Goal: Task Accomplishment & Management: Complete application form

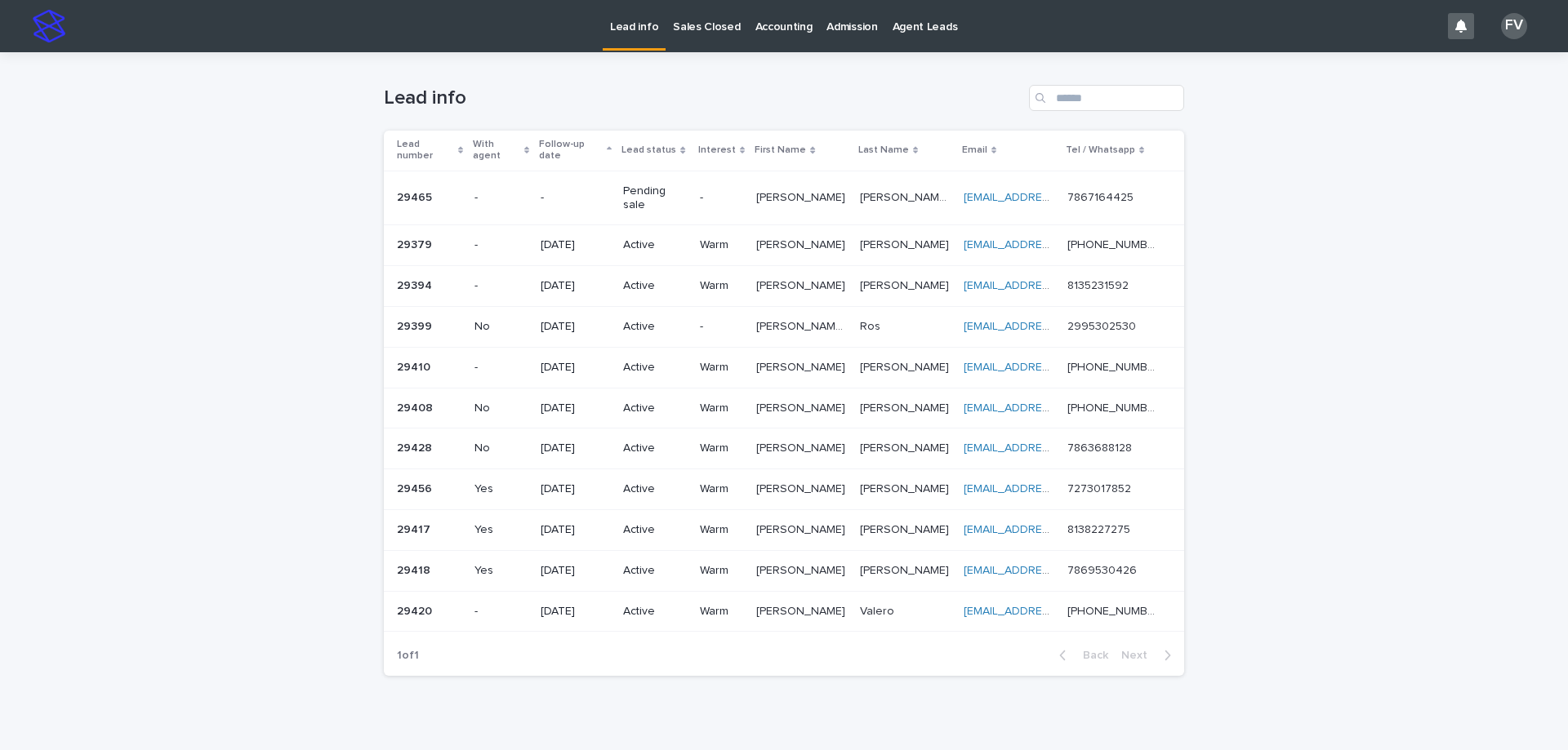
click at [663, 184] on p "Pending sale" at bounding box center [655, 198] width 63 height 28
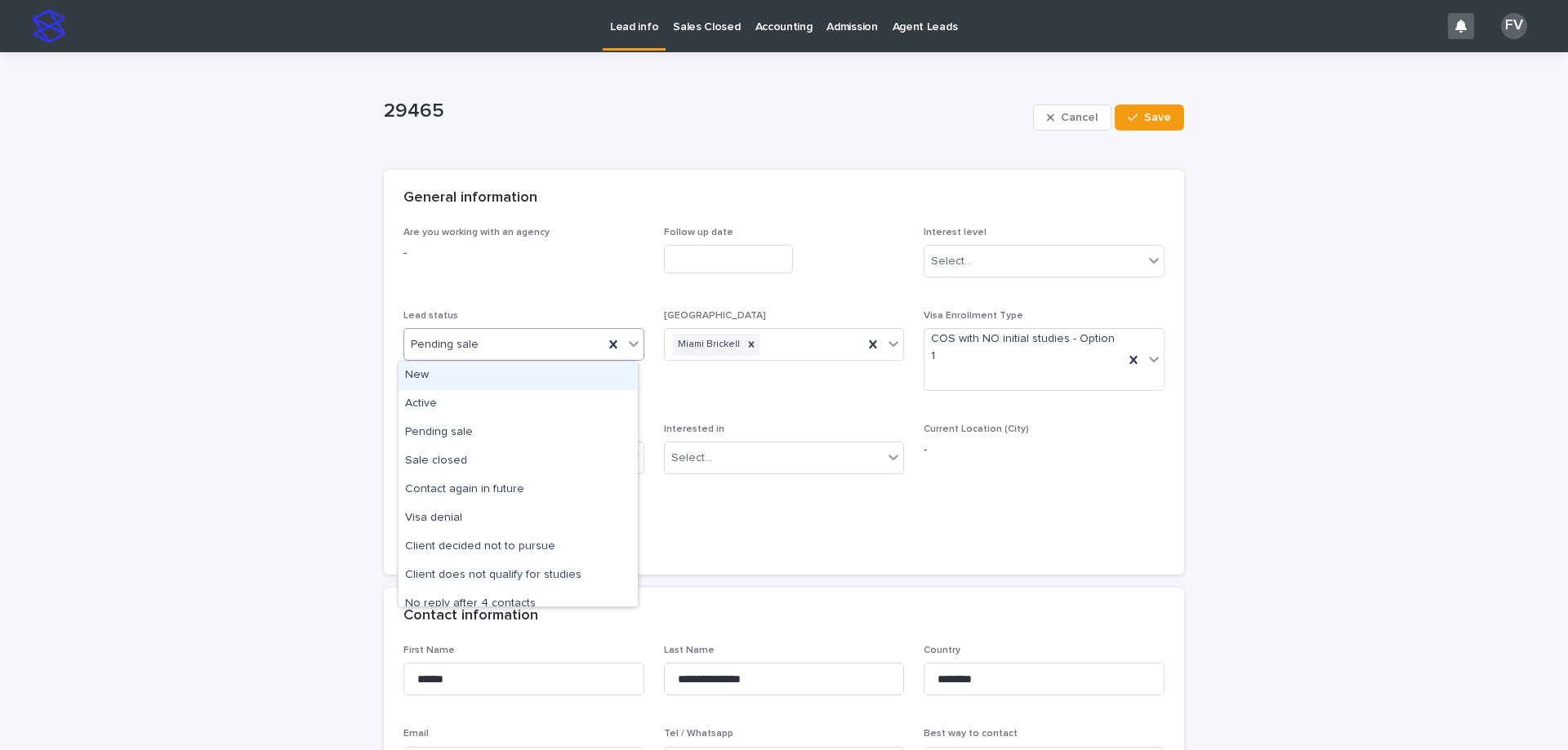
click at [519, 361] on body "**********" at bounding box center [784, 375] width 1568 height 750
click at [504, 467] on div "Sale closed" at bounding box center [518, 462] width 239 height 29
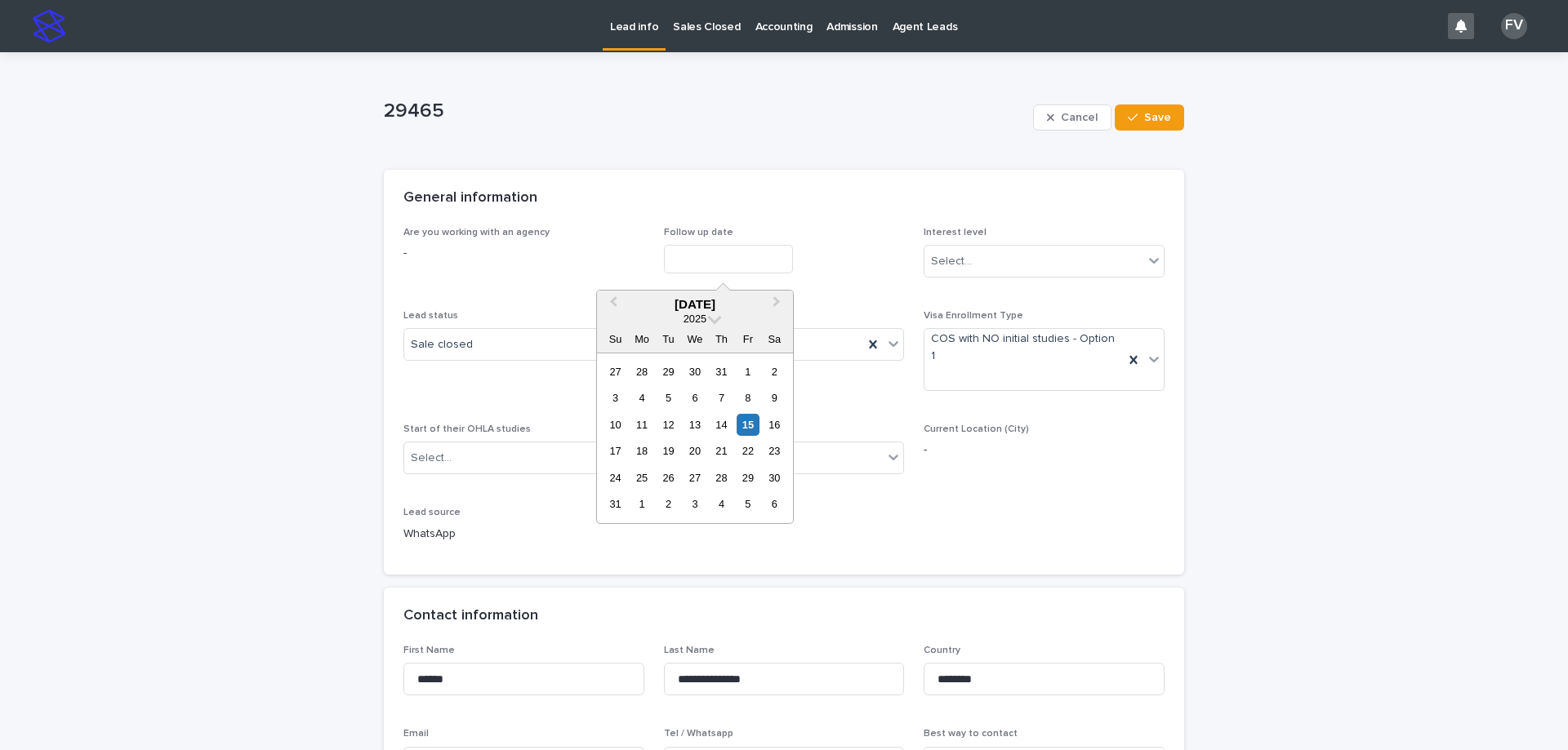
click at [736, 266] on input "text" at bounding box center [728, 259] width 129 height 29
click at [747, 421] on div "15" at bounding box center [747, 424] width 22 height 22
type input "**********"
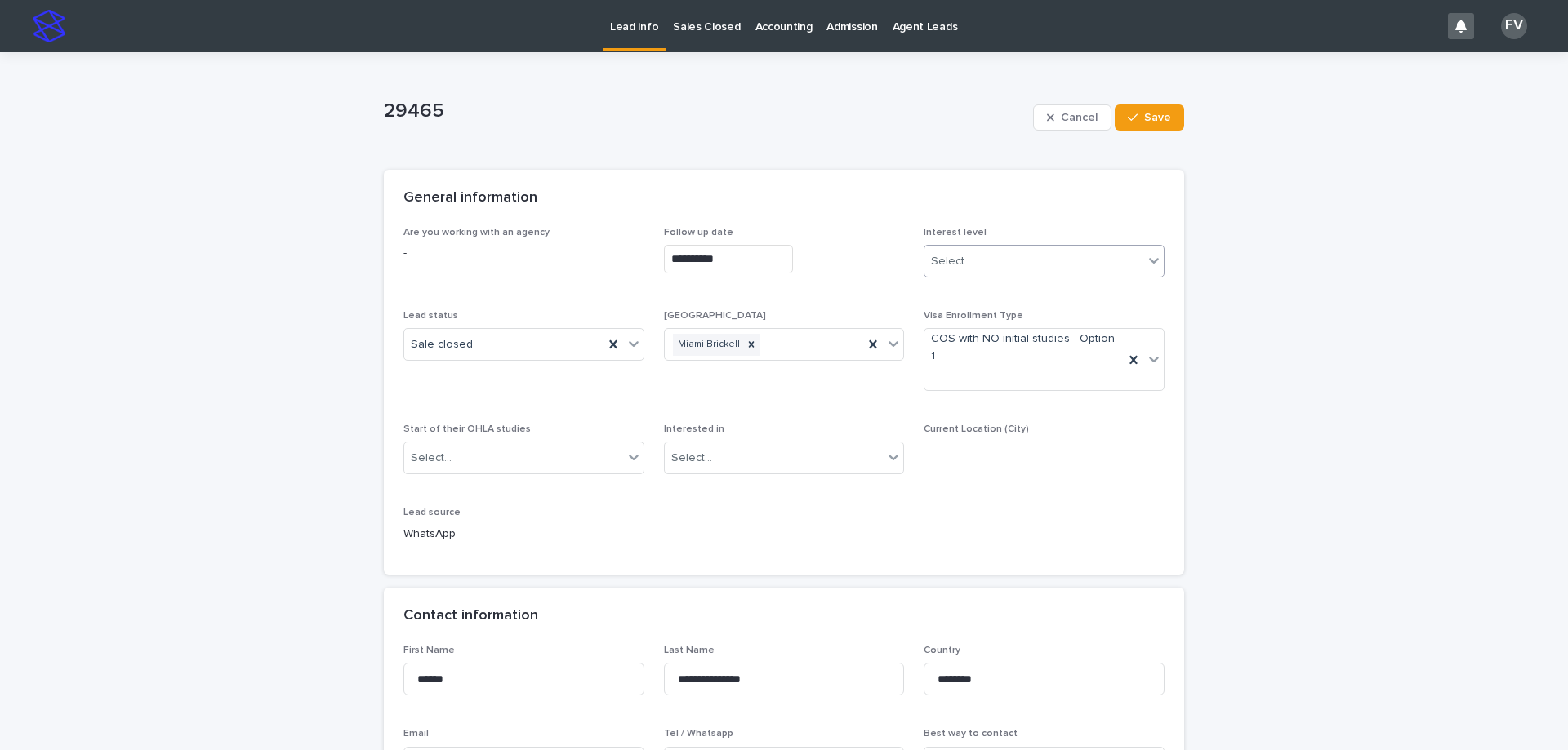
click at [944, 262] on div "Select..." at bounding box center [951, 262] width 41 height 17
click at [945, 288] on div "Hot" at bounding box center [1038, 293] width 239 height 29
click at [510, 450] on div "Select..." at bounding box center [514, 458] width 219 height 27
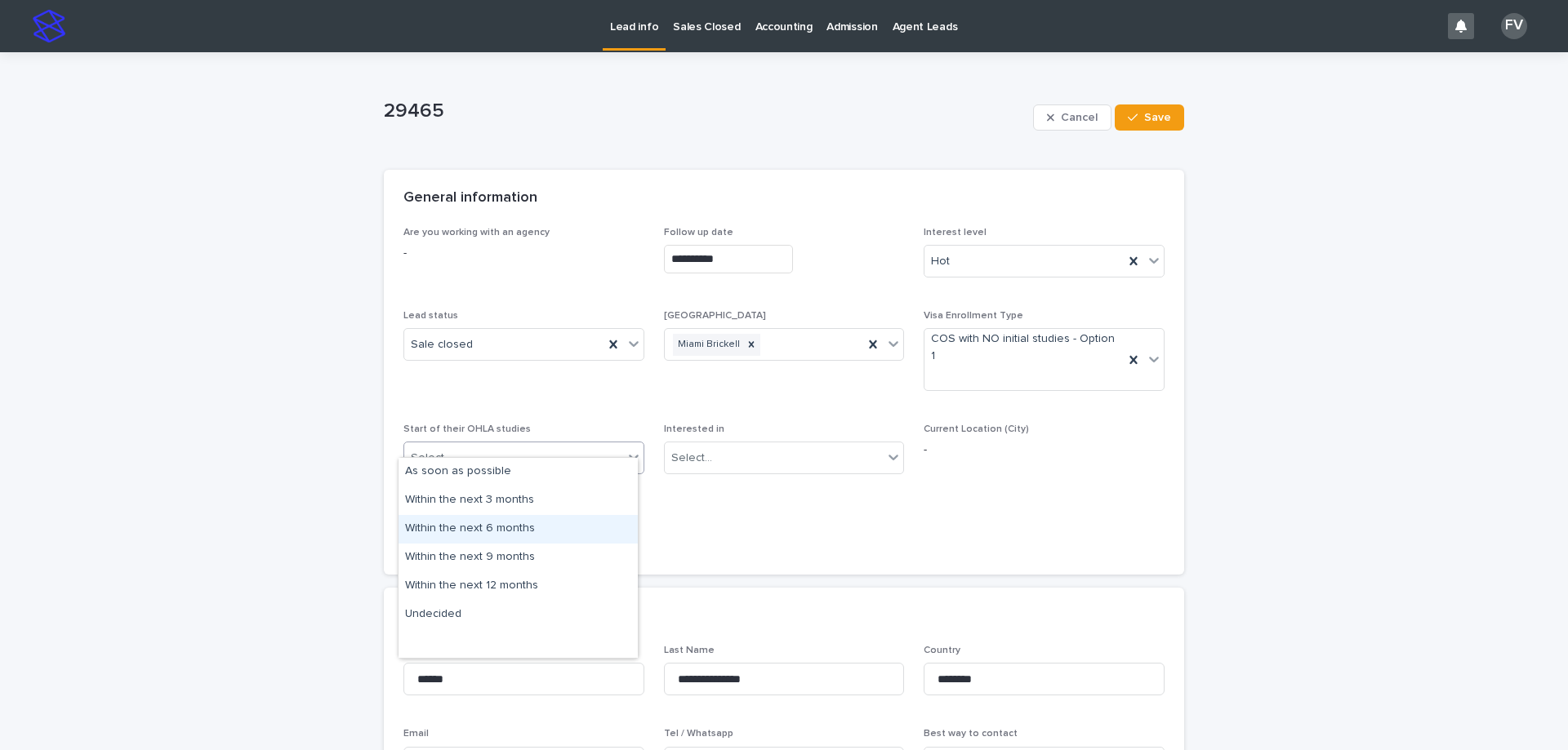
drag, startPoint x: 530, startPoint y: 520, endPoint x: 567, endPoint y: 516, distance: 37.2
click at [533, 520] on div "Within the next 6 months" at bounding box center [518, 530] width 239 height 29
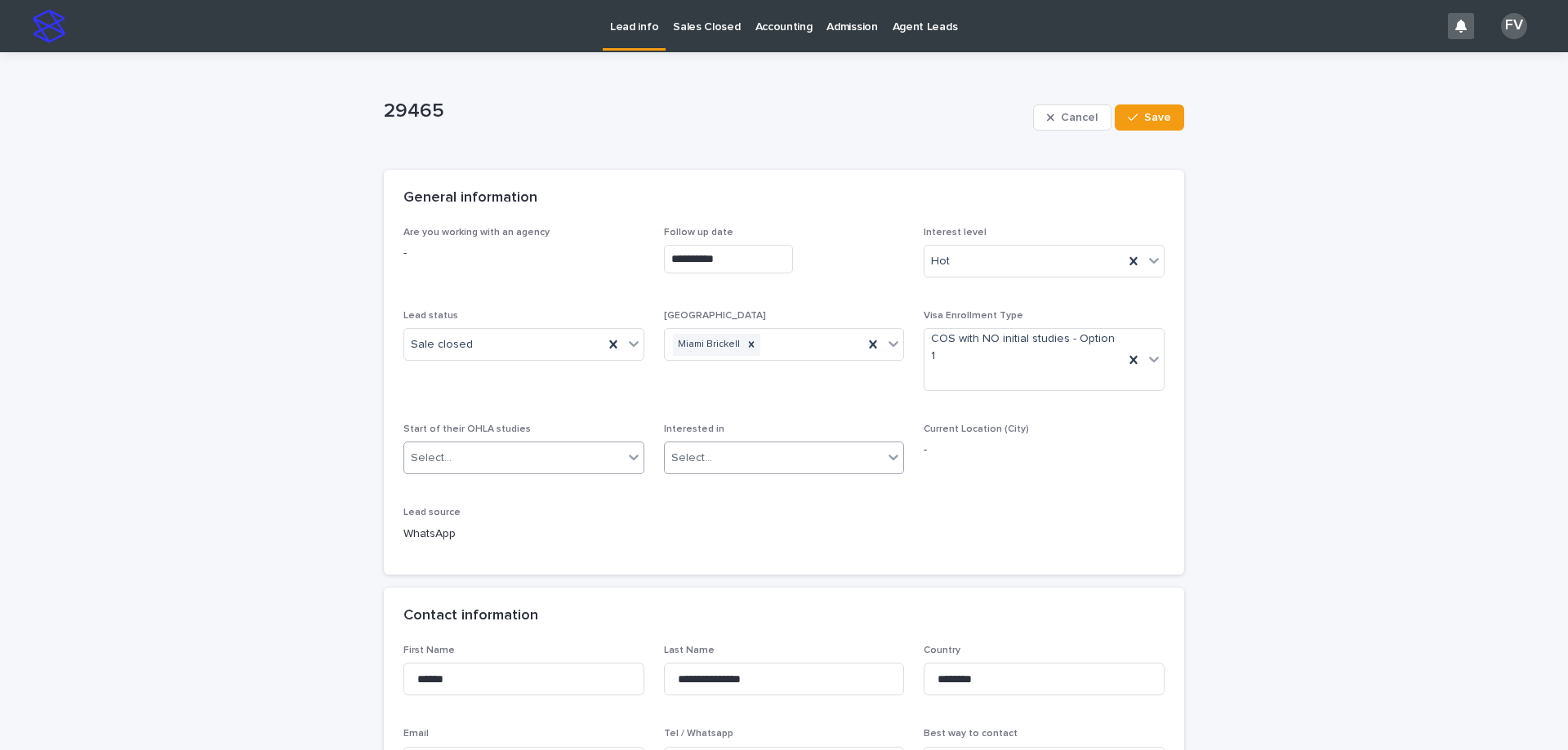
click at [840, 442] on div "Select..." at bounding box center [784, 458] width 241 height 33
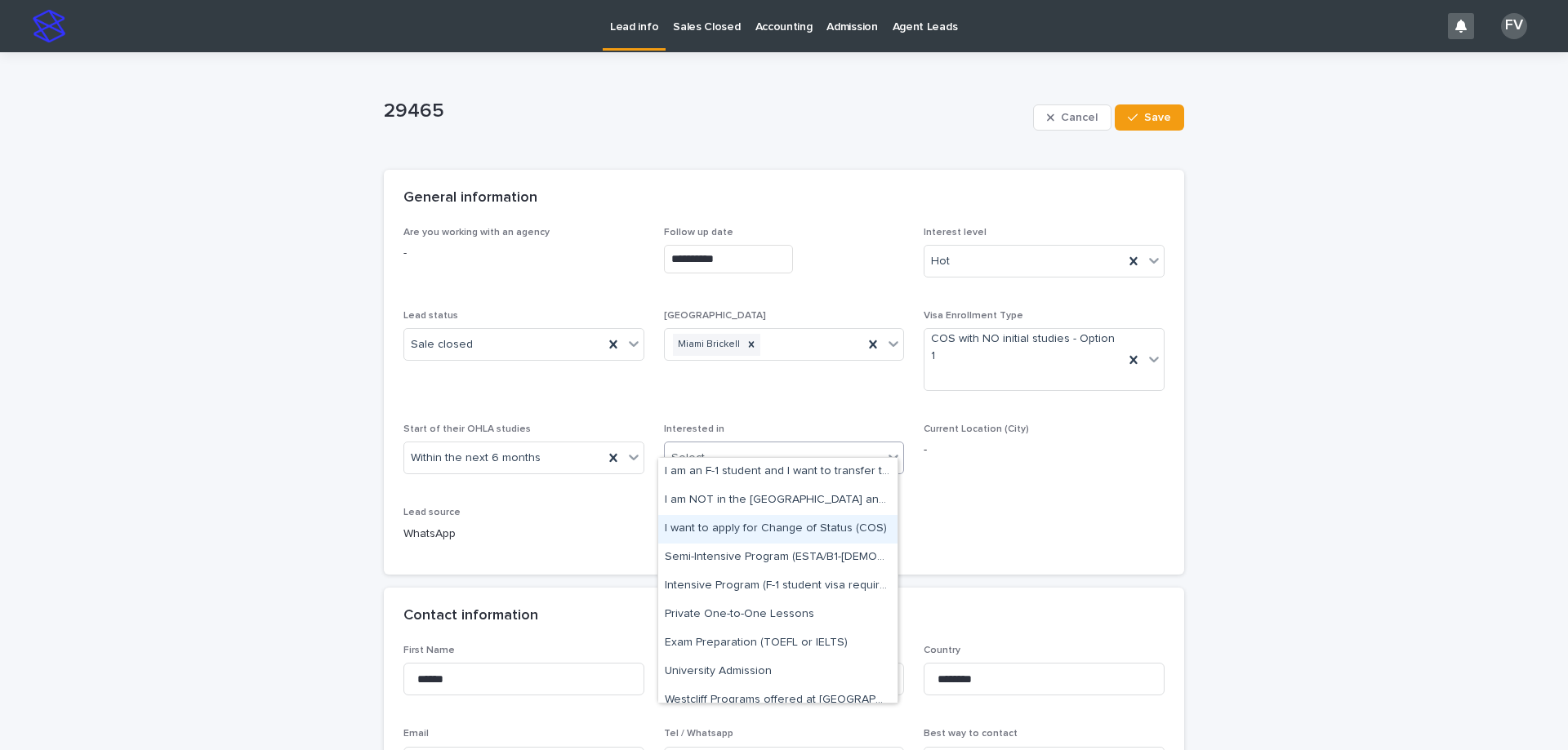
click at [821, 518] on div "I want to apply for Change of Status (COS)" at bounding box center [777, 530] width 239 height 29
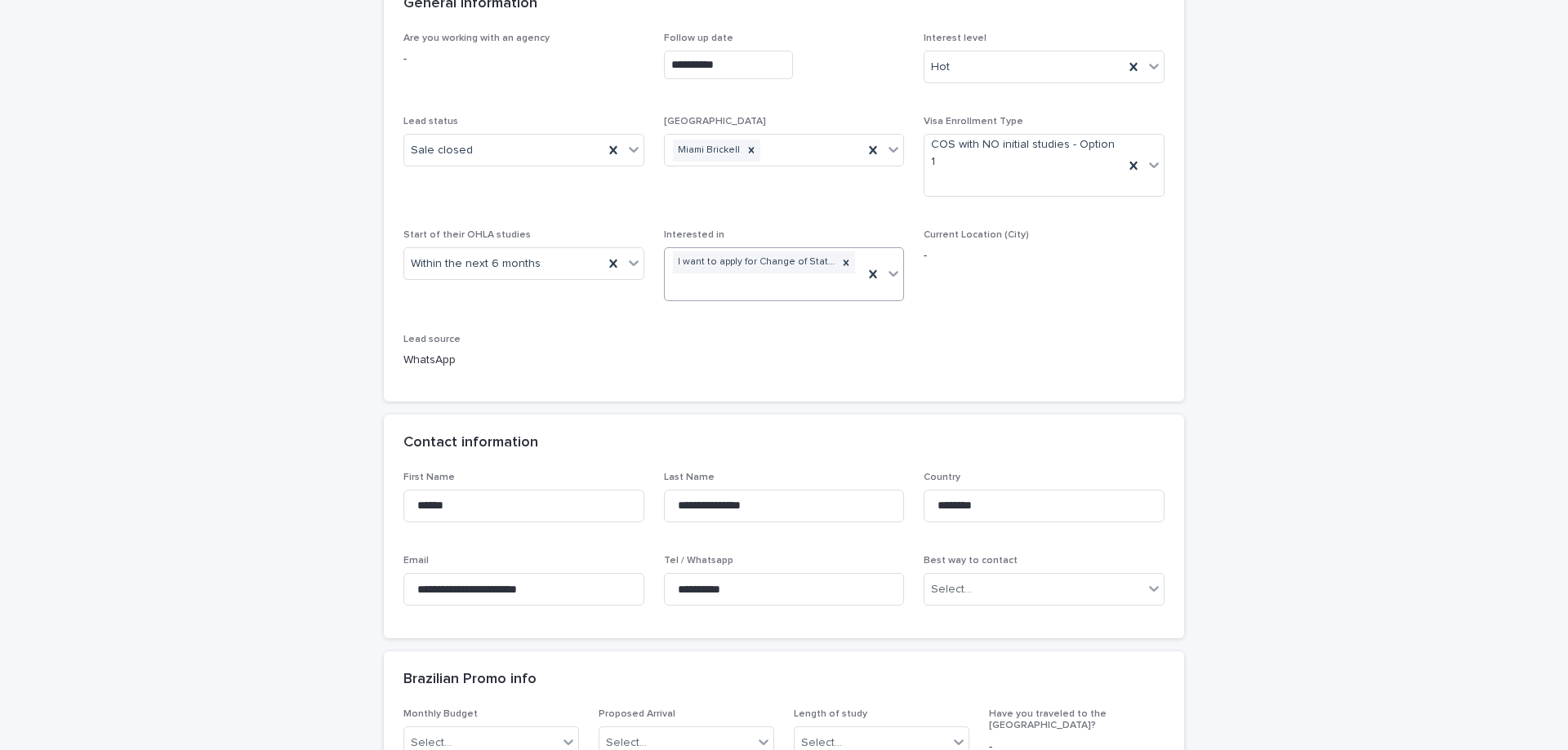
scroll to position [245, 0]
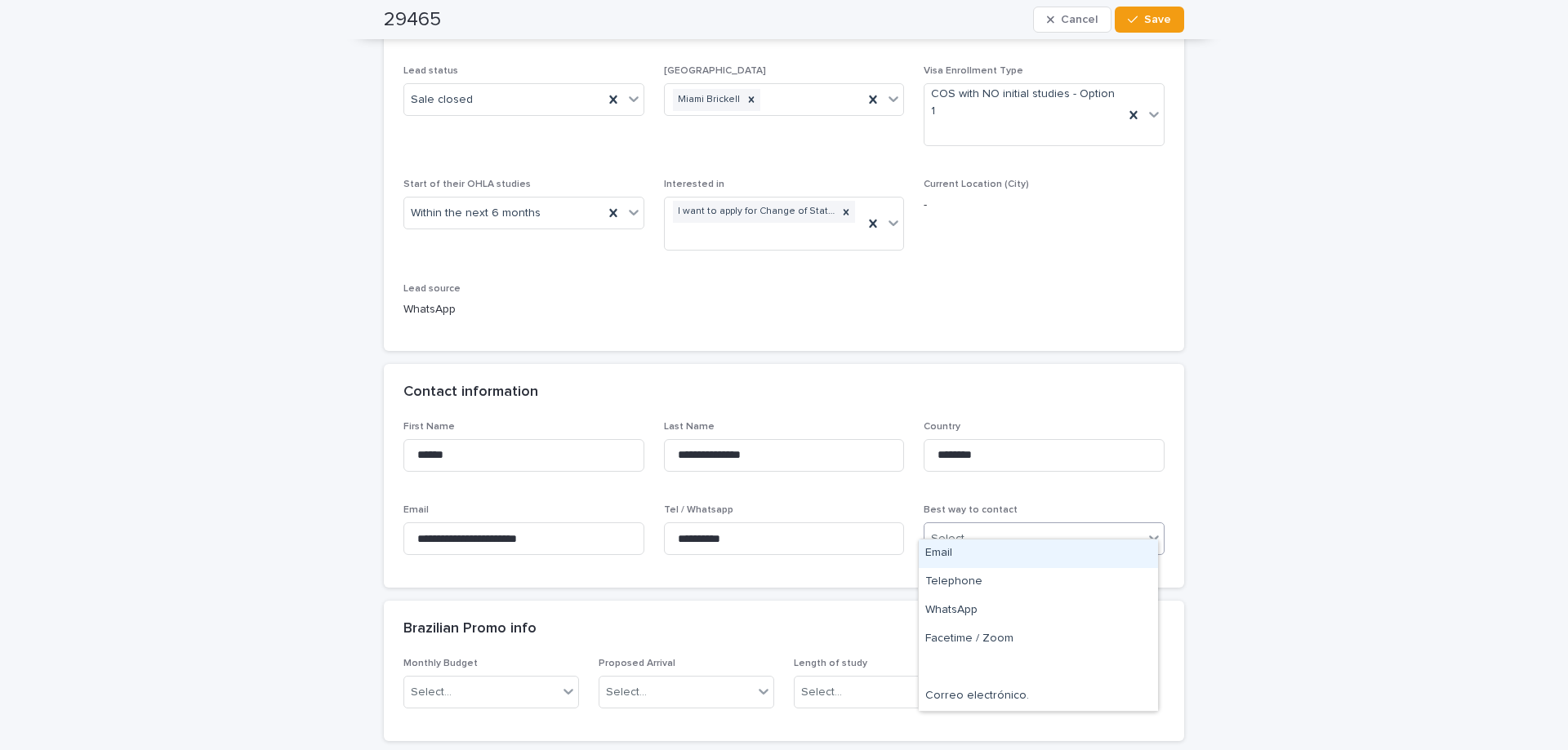
click at [979, 530] on div "Select..." at bounding box center [1034, 540] width 219 height 27
drag, startPoint x: 981, startPoint y: 593, endPoint x: 978, endPoint y: 614, distance: 21.2
click at [978, 614] on div "WhatsApp" at bounding box center [1038, 612] width 239 height 29
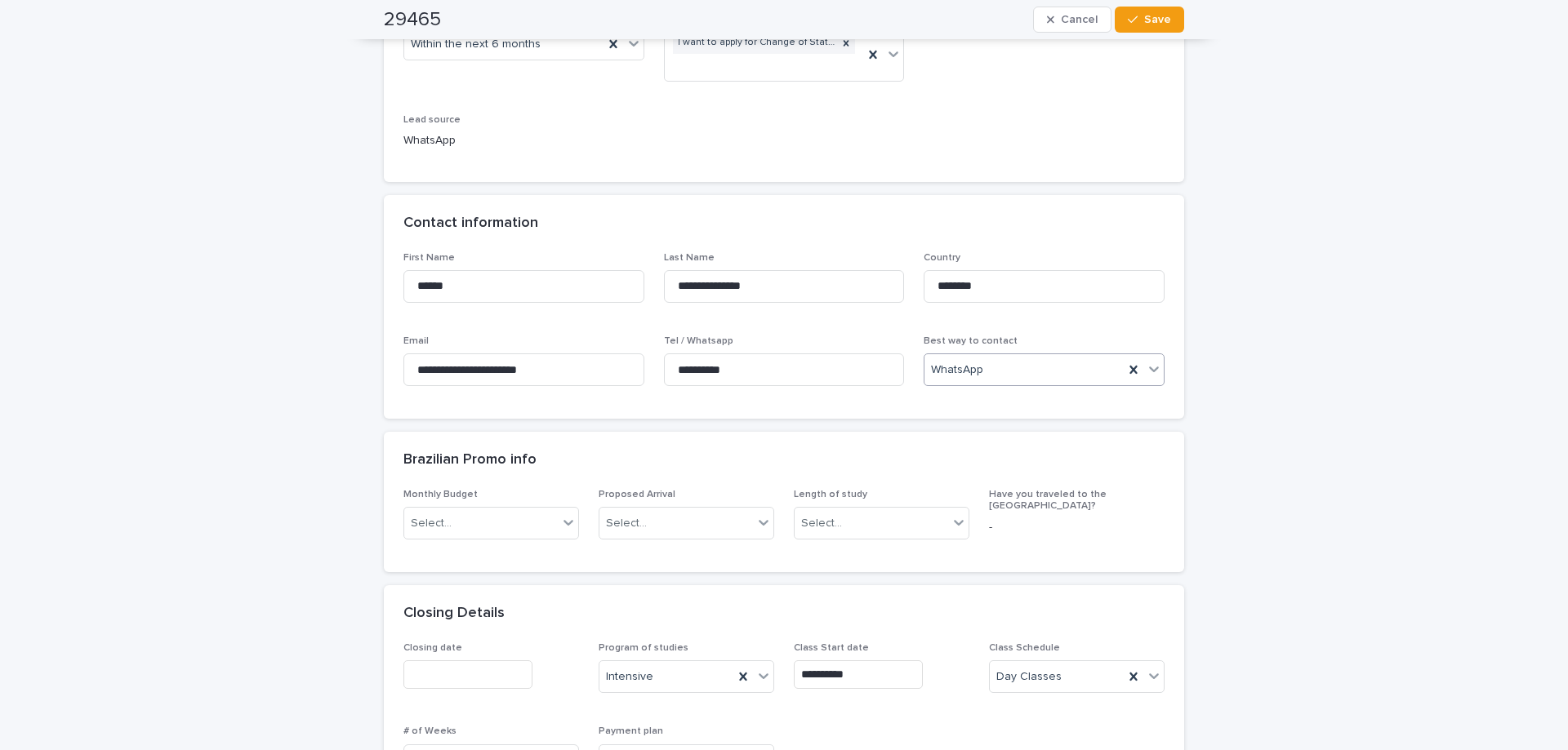
scroll to position [490, 0]
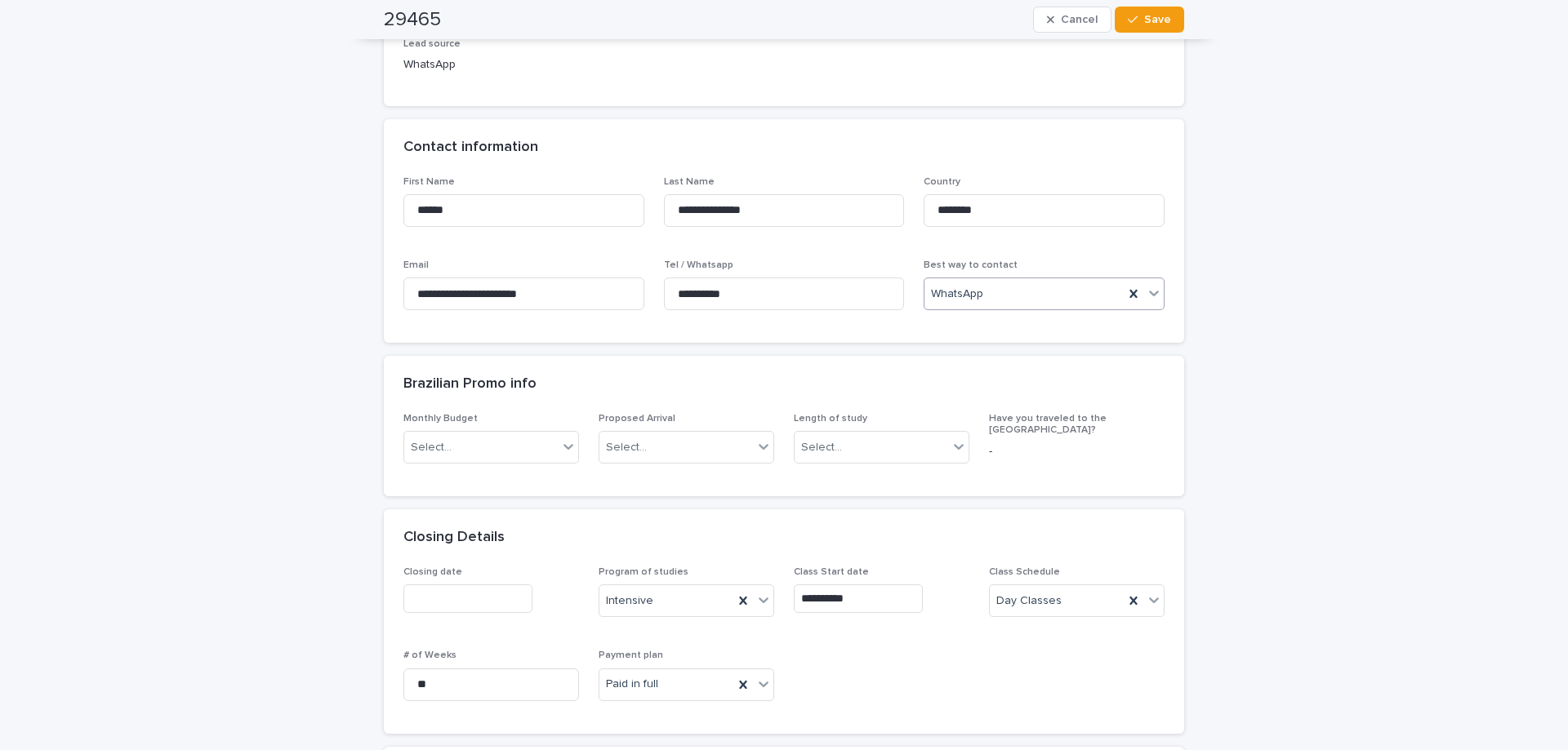
click at [450, 587] on input "text" at bounding box center [468, 599] width 129 height 29
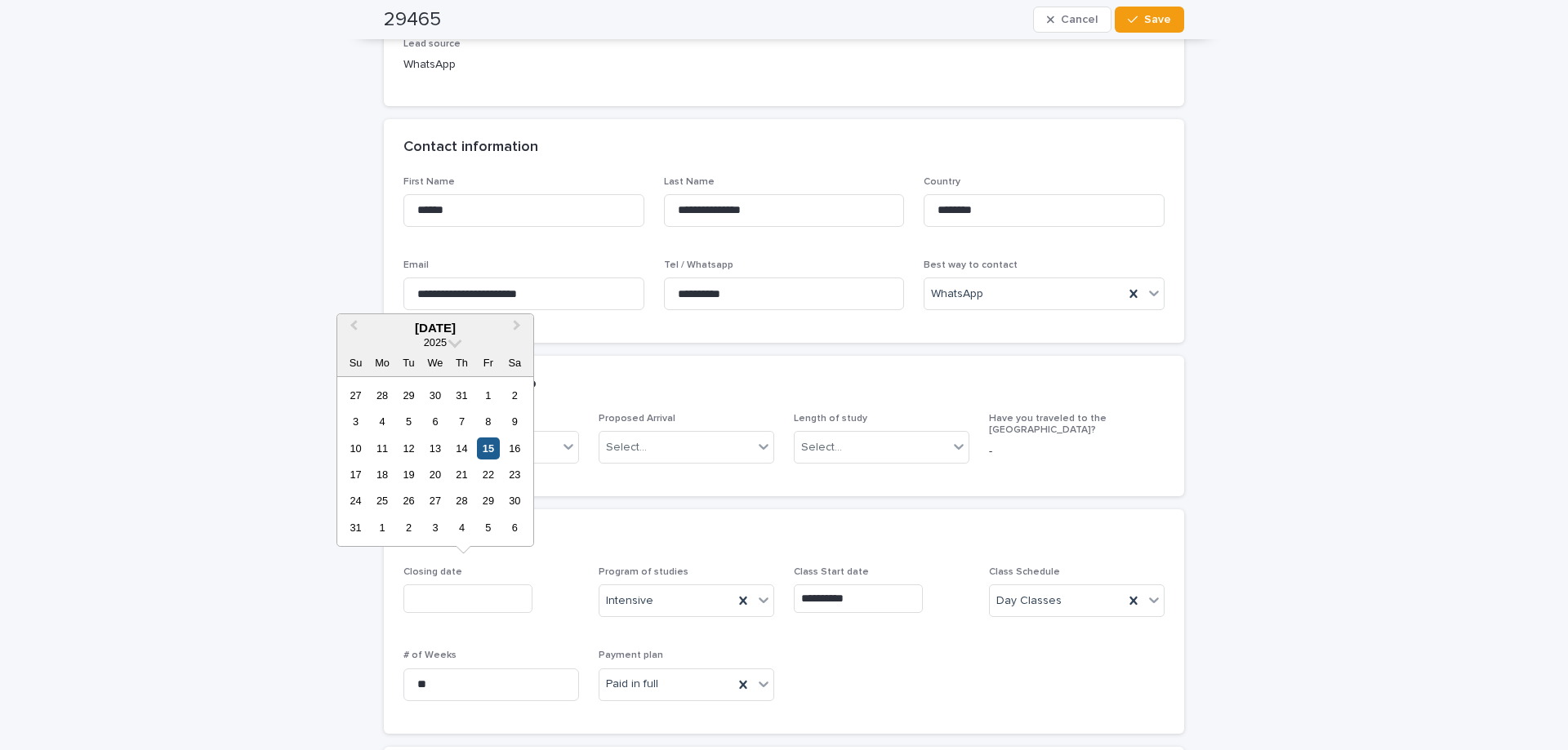
click at [485, 456] on div "15" at bounding box center [488, 448] width 22 height 22
type input "**********"
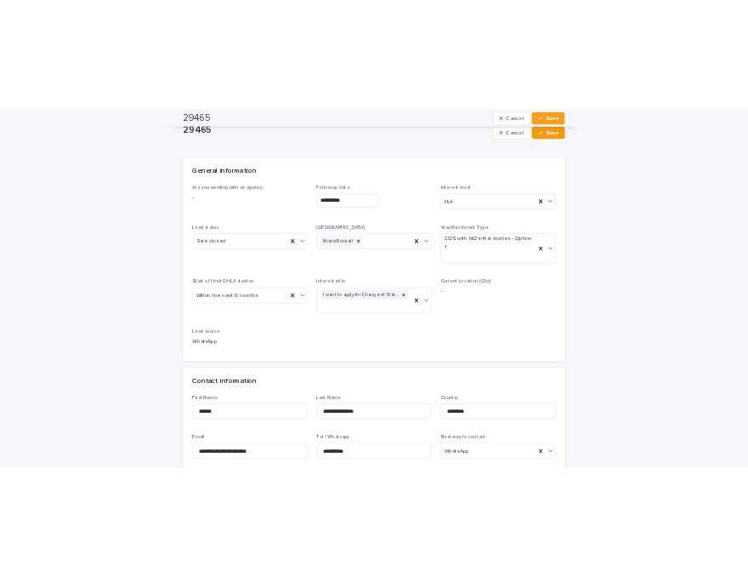
scroll to position [0, 0]
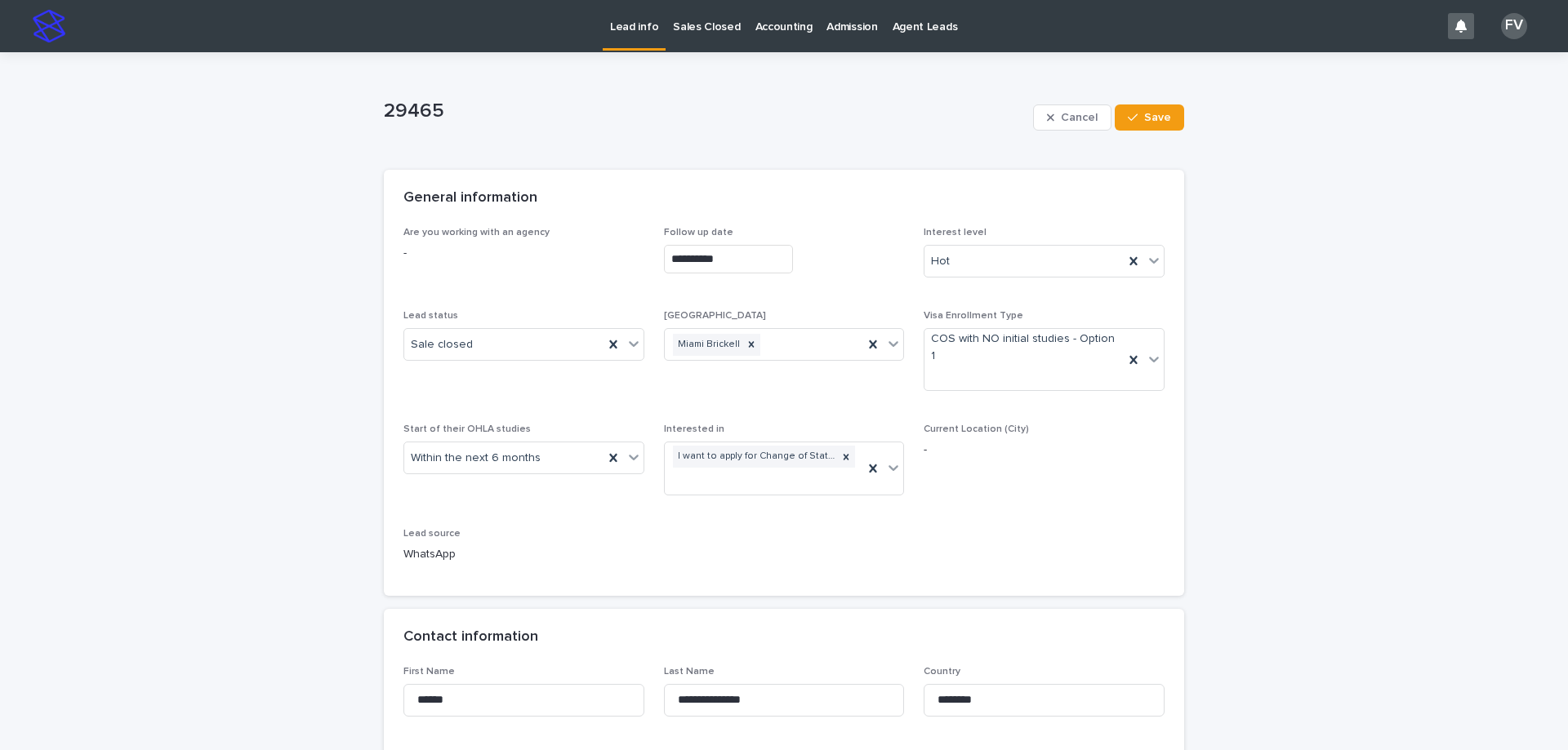
click at [1148, 135] on div "Cancel Save" at bounding box center [1108, 117] width 151 height 65
click at [1145, 123] on button "Save" at bounding box center [1149, 117] width 69 height 26
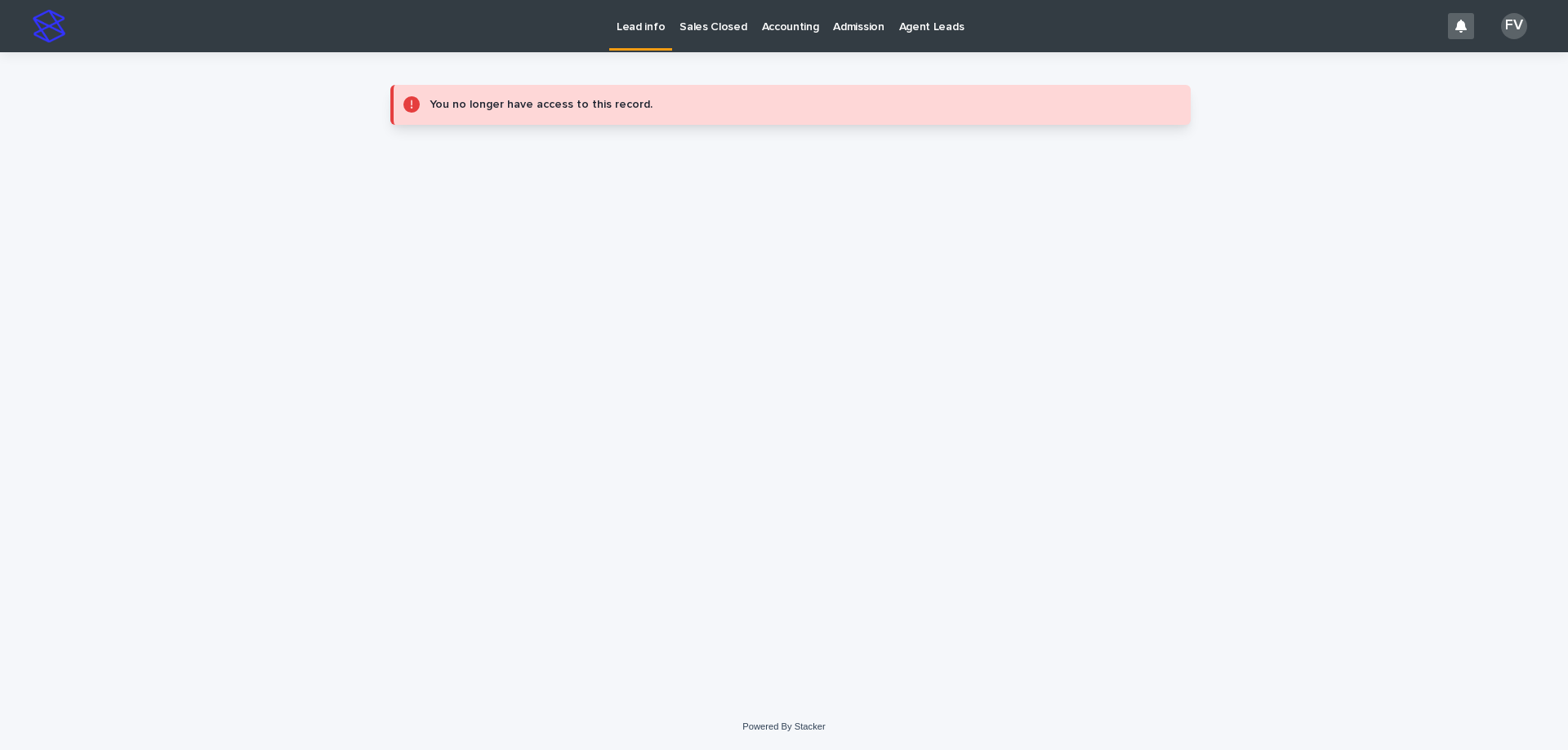
click at [650, 27] on p "Lead info" at bounding box center [640, 17] width 48 height 35
